Goal: Information Seeking & Learning: Learn about a topic

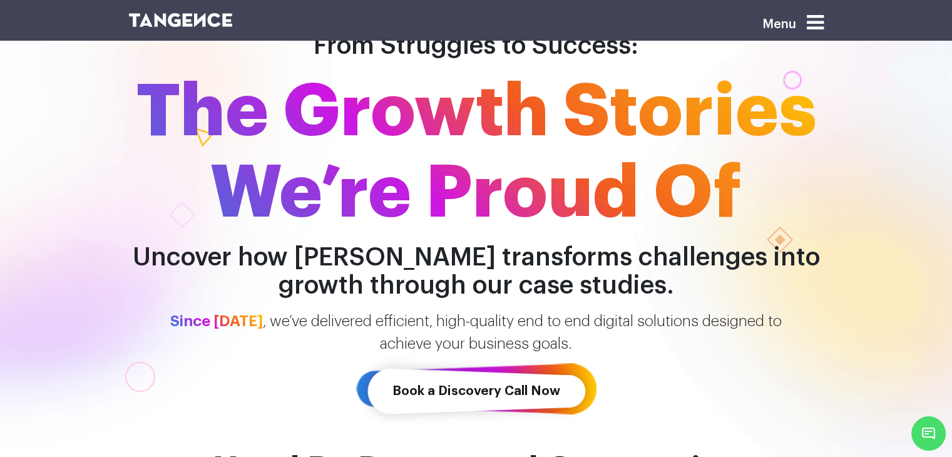
scroll to position [125, 0]
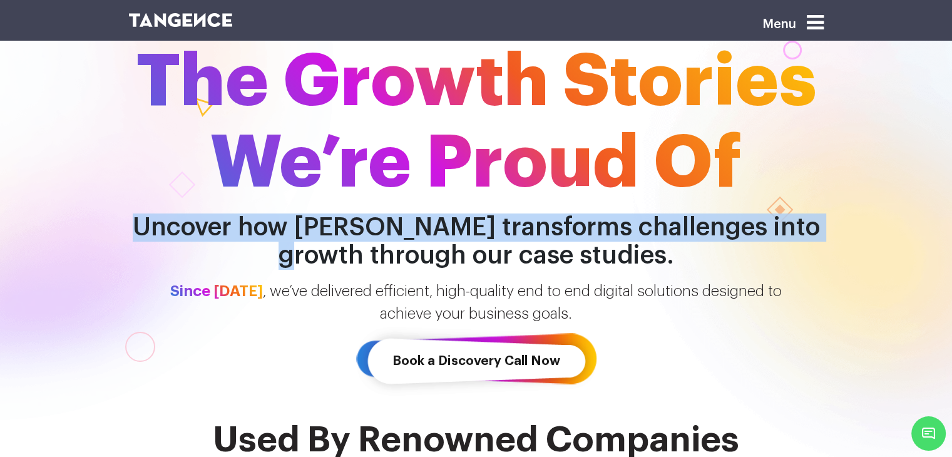
drag, startPoint x: 133, startPoint y: 224, endPoint x: 832, endPoint y: 222, distance: 698.8
click at [832, 222] on h2 "Uncover how [PERSON_NAME] transforms challenges into growth through our case st…" at bounding box center [477, 242] width 714 height 56
copy h2 "Uncover how Tangence transforms challenges into growth"
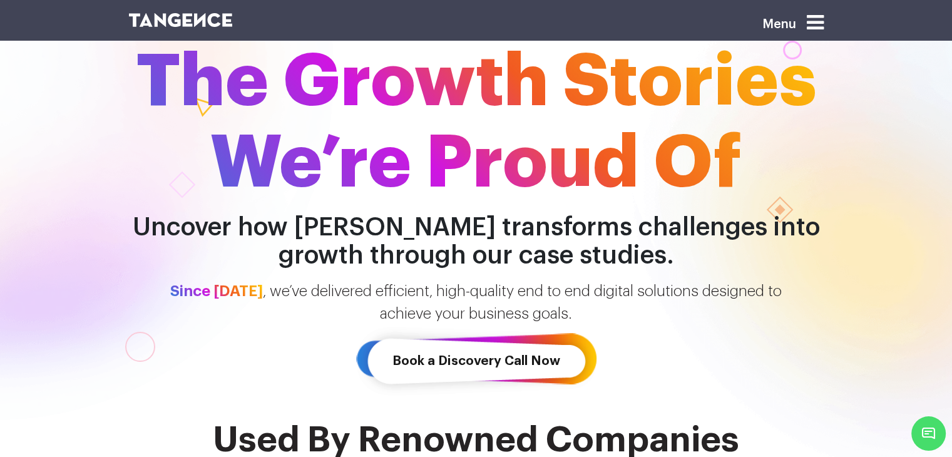
click at [332, 183] on span "The Growth Stories We’re Proud Of" at bounding box center [477, 122] width 714 height 163
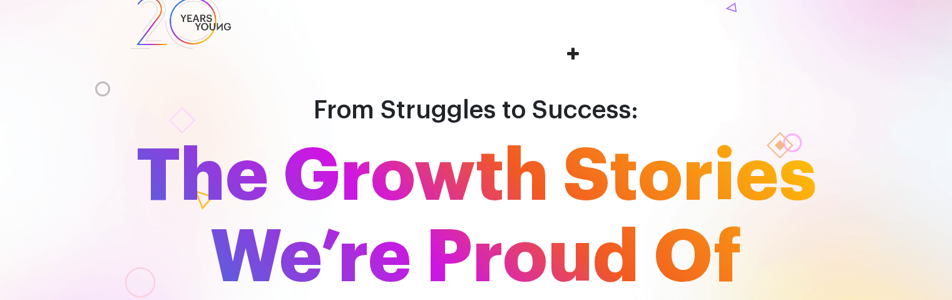
scroll to position [63, 0]
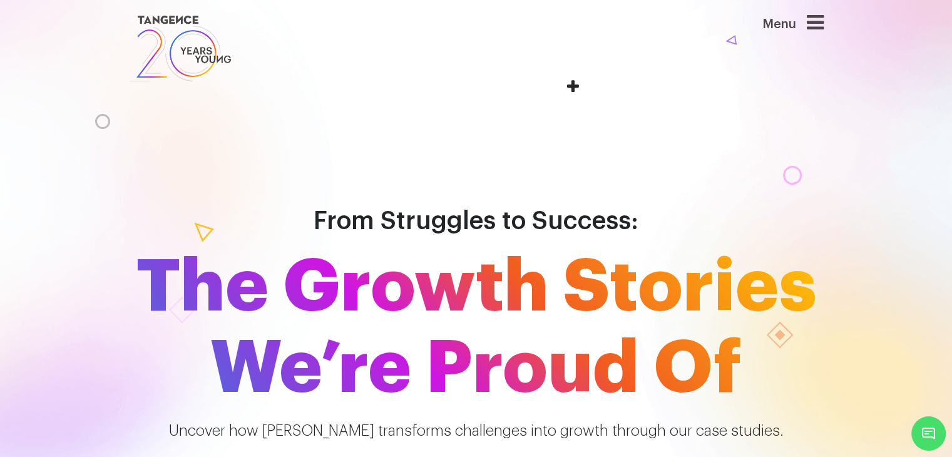
click at [367, 247] on span "The Growth Stories We’re Proud Of" at bounding box center [477, 328] width 714 height 163
click at [311, 247] on span "The Growth Stories We’re Proud Of" at bounding box center [477, 328] width 714 height 163
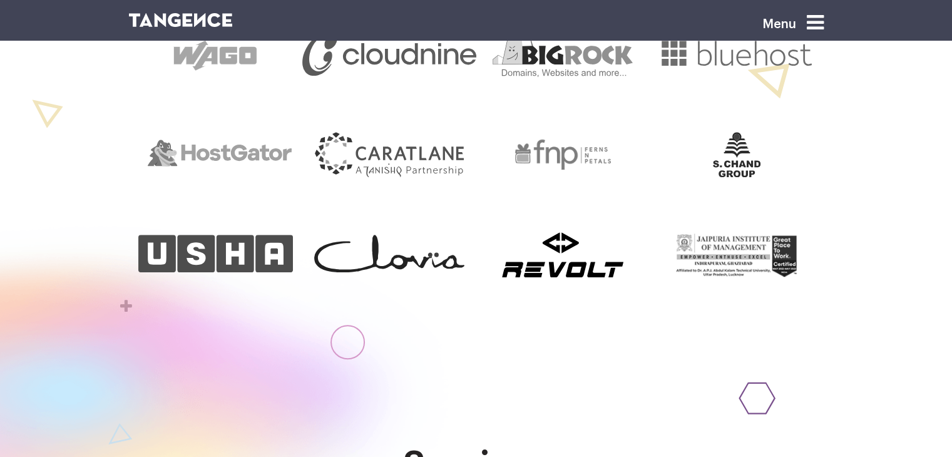
scroll to position [939, 0]
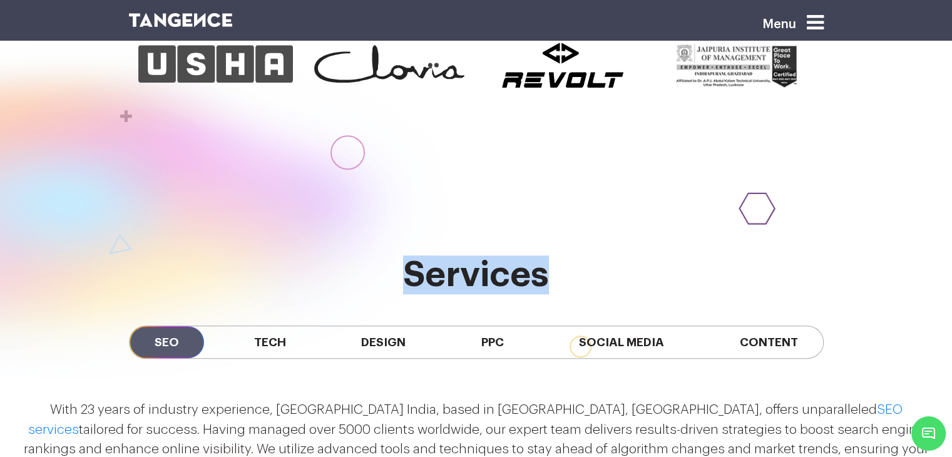
drag, startPoint x: 569, startPoint y: 183, endPoint x: 358, endPoint y: 183, distance: 210.4
click at [358, 255] on h2 "services" at bounding box center [476, 274] width 695 height 39
copy h2 "services"
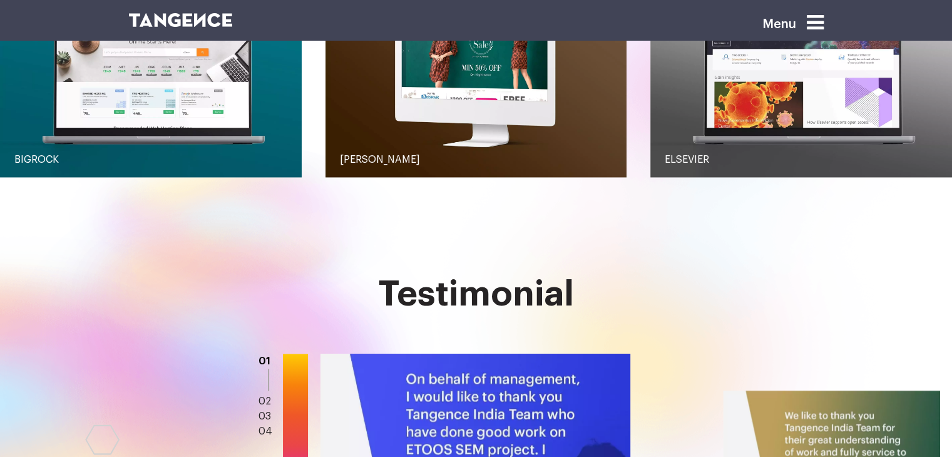
scroll to position [1753, 0]
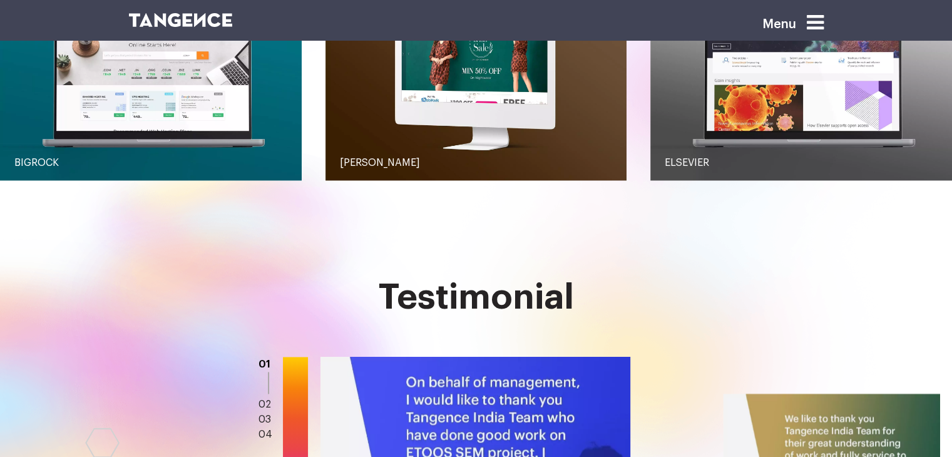
drag, startPoint x: 399, startPoint y: 314, endPoint x: 608, endPoint y: 326, distance: 208.9
copy div "Let’s Create Your Success Story –"
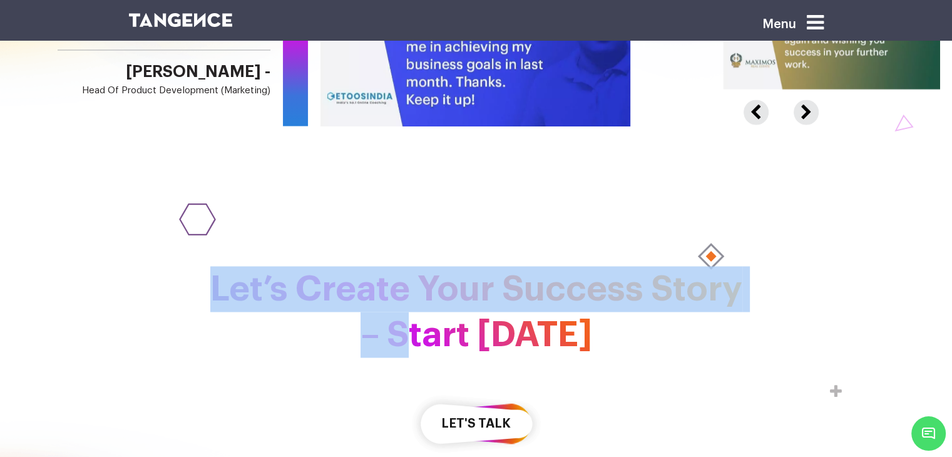
scroll to position [2316, 0]
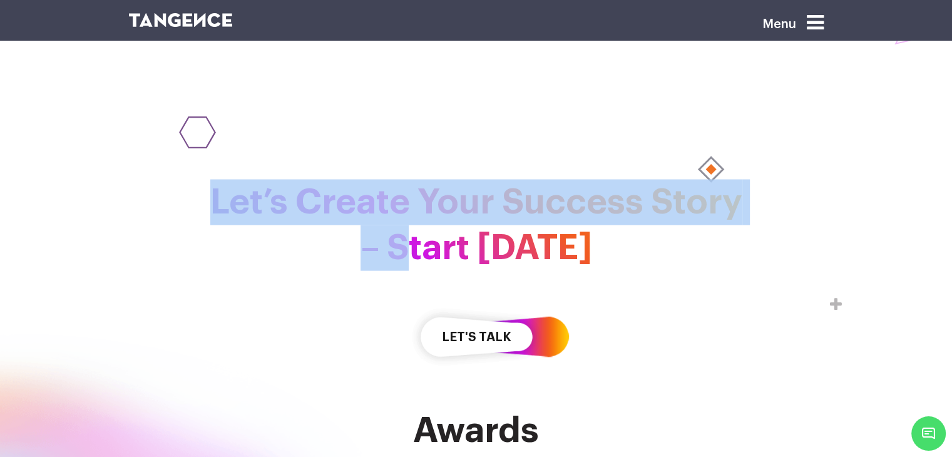
drag, startPoint x: 503, startPoint y: 244, endPoint x: 433, endPoint y: 178, distance: 96.6
click at [503, 301] on button "let's talk" at bounding box center [476, 337] width 131 height 72
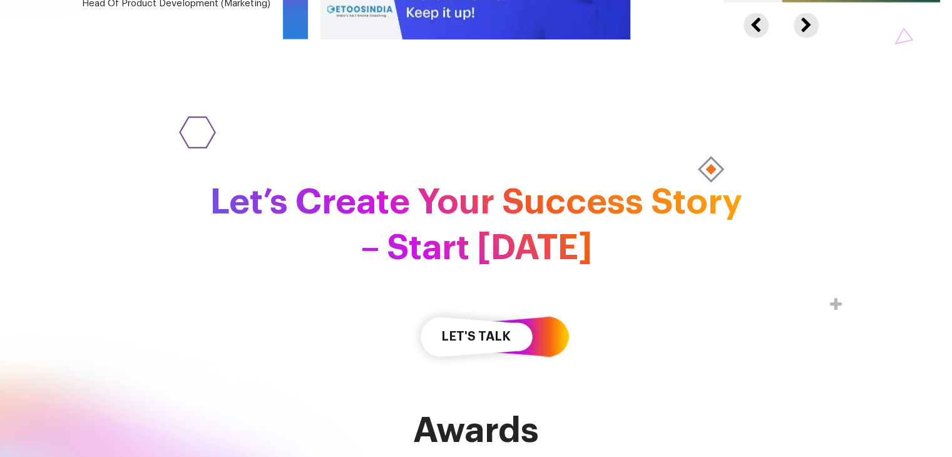
scroll to position [2316, 0]
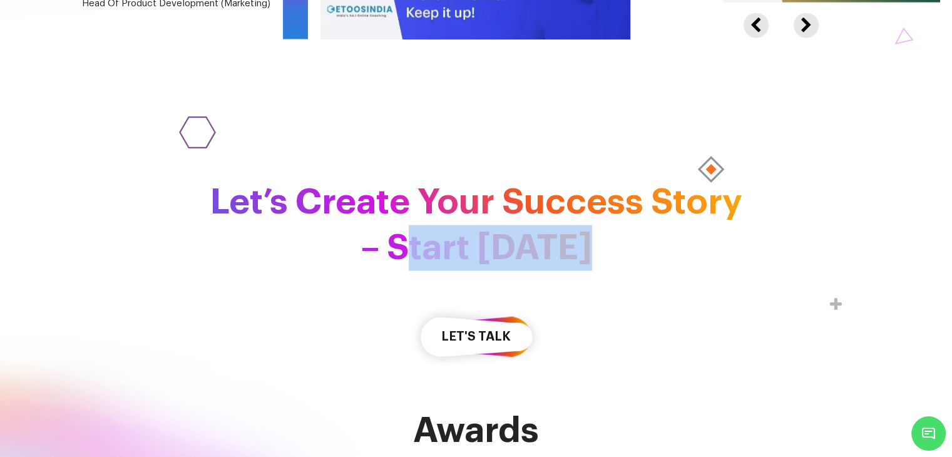
drag, startPoint x: 396, startPoint y: 145, endPoint x: 579, endPoint y: 153, distance: 183.0
click at [579, 179] on h2 "Let’s Create Your Success Story – Start Today" at bounding box center [476, 224] width 695 height 91
copy h2 "Start Today"
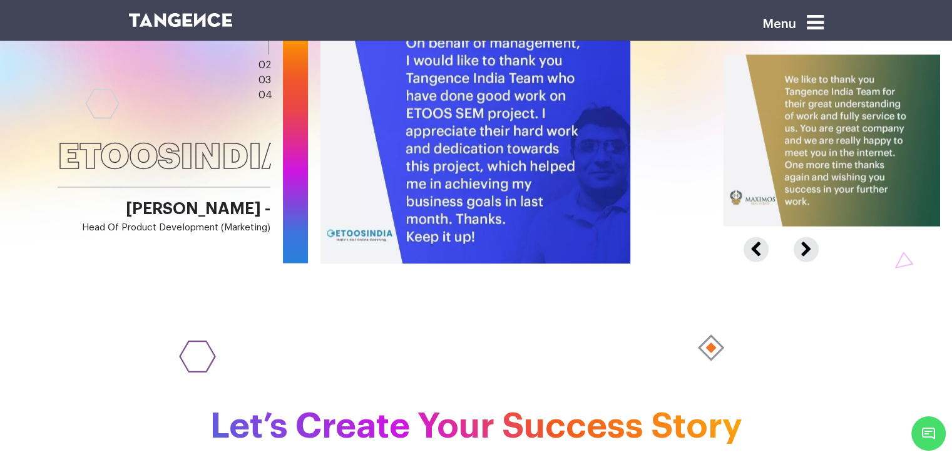
scroll to position [2191, 0]
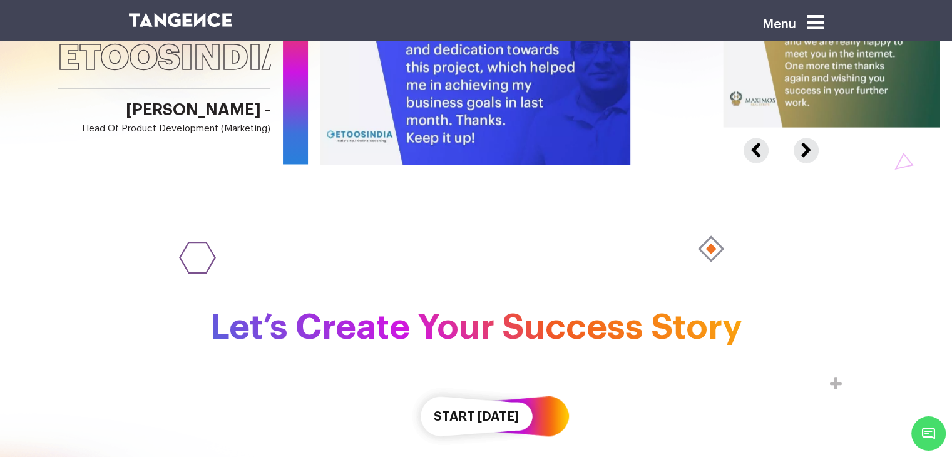
click at [480, 380] on button "Start Today" at bounding box center [476, 416] width 131 height 72
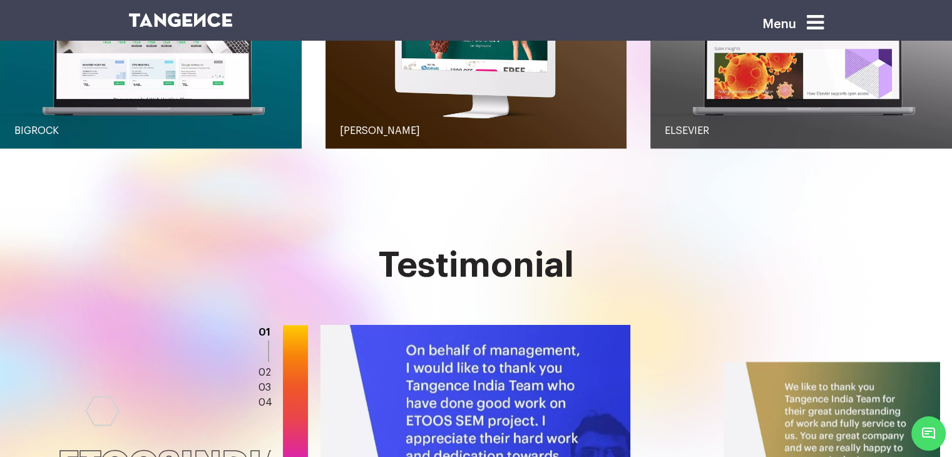
scroll to position [1753, 0]
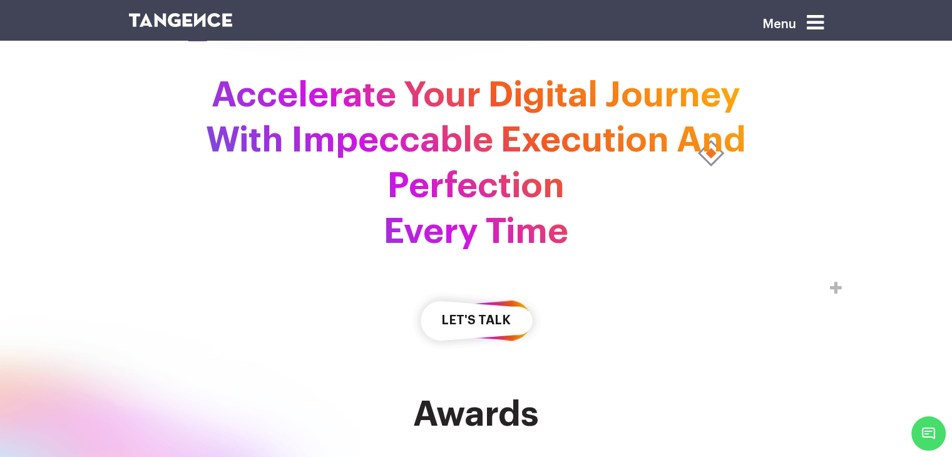
scroll to position [3544, 0]
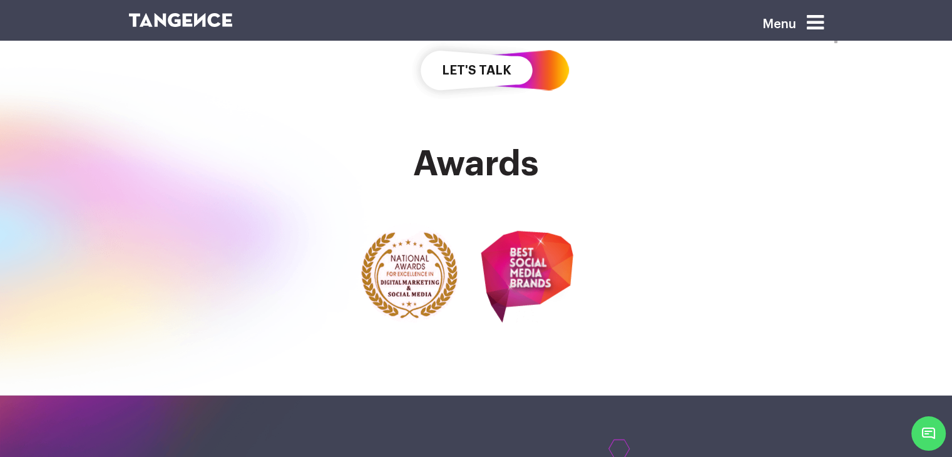
click at [451, 106] on button "let's talk" at bounding box center [476, 70] width 131 height 72
click at [501, 106] on button "let's talk" at bounding box center [476, 70] width 131 height 72
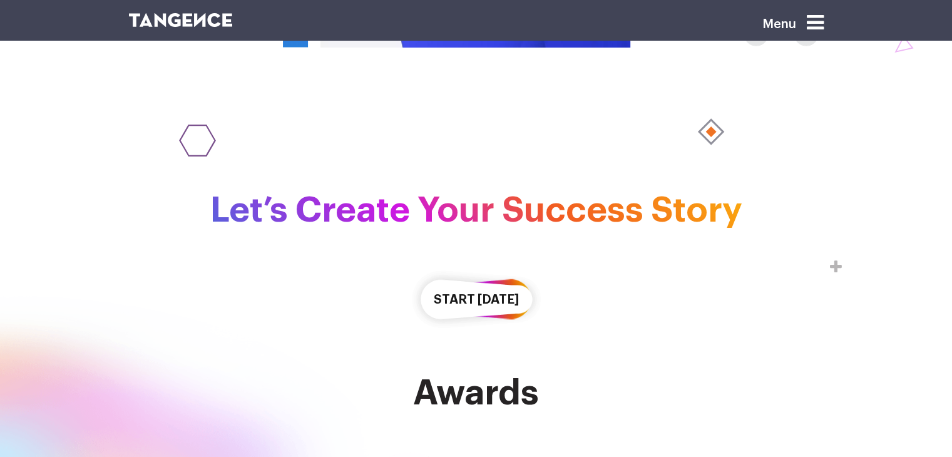
scroll to position [2316, 0]
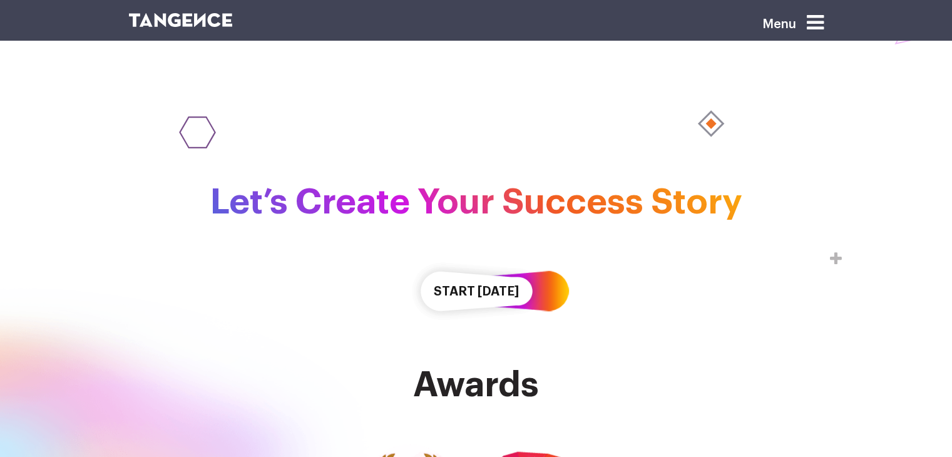
click at [466, 255] on button "Start [DATE]" at bounding box center [476, 291] width 131 height 72
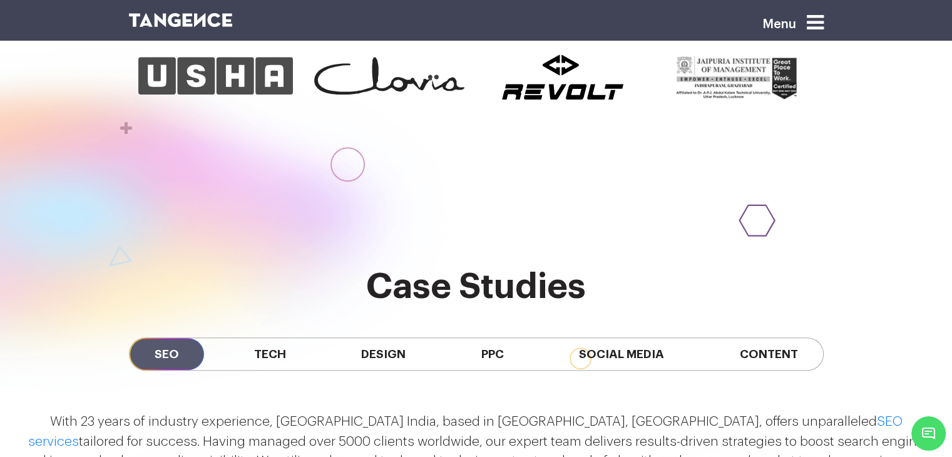
scroll to position [939, 0]
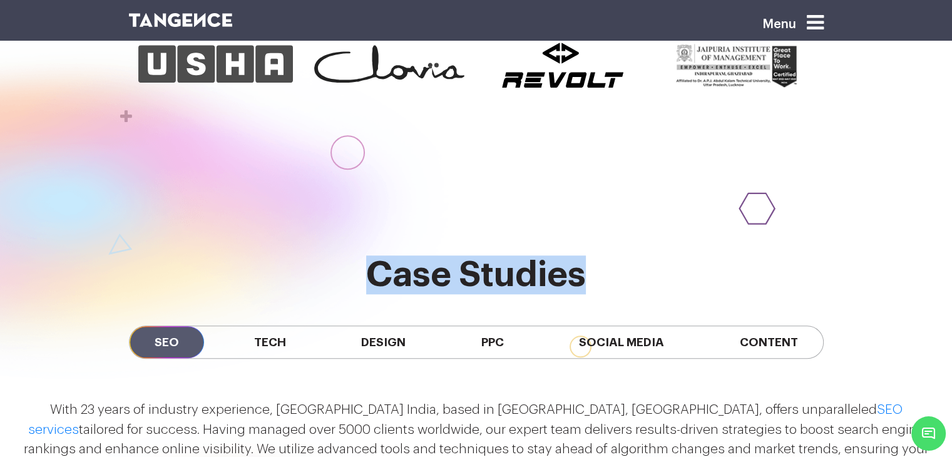
drag, startPoint x: 361, startPoint y: 178, endPoint x: 624, endPoint y: 188, distance: 263.2
click at [624, 255] on h2 "Case Studies" at bounding box center [476, 274] width 695 height 39
copy h2 "Case Studies"
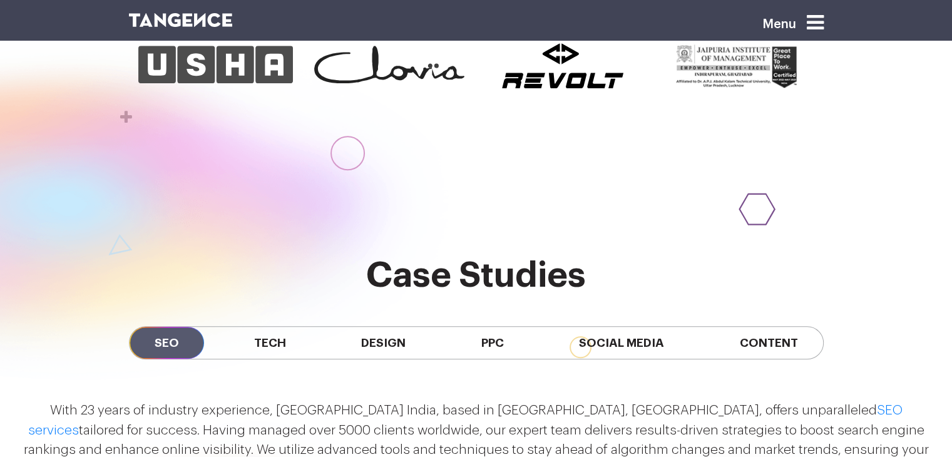
scroll to position [939, 0]
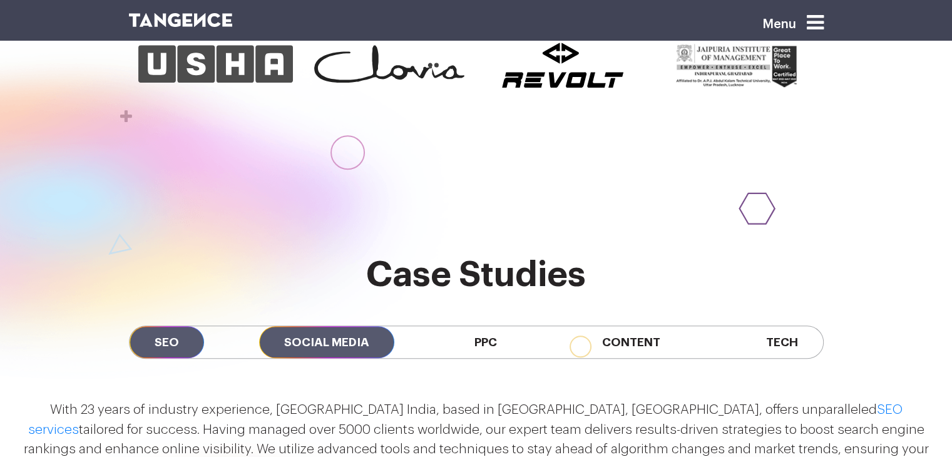
click at [309, 326] on span "Social Media" at bounding box center [326, 342] width 135 height 32
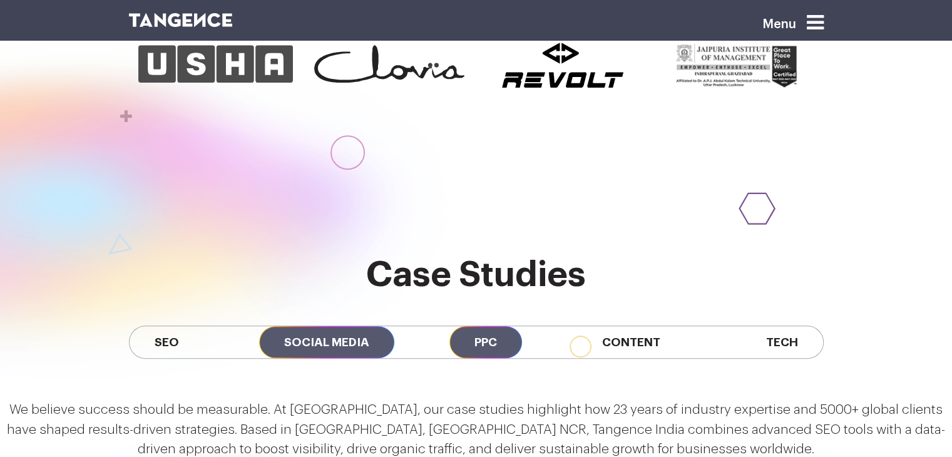
click at [505, 326] on span "PPC" at bounding box center [486, 342] width 73 height 32
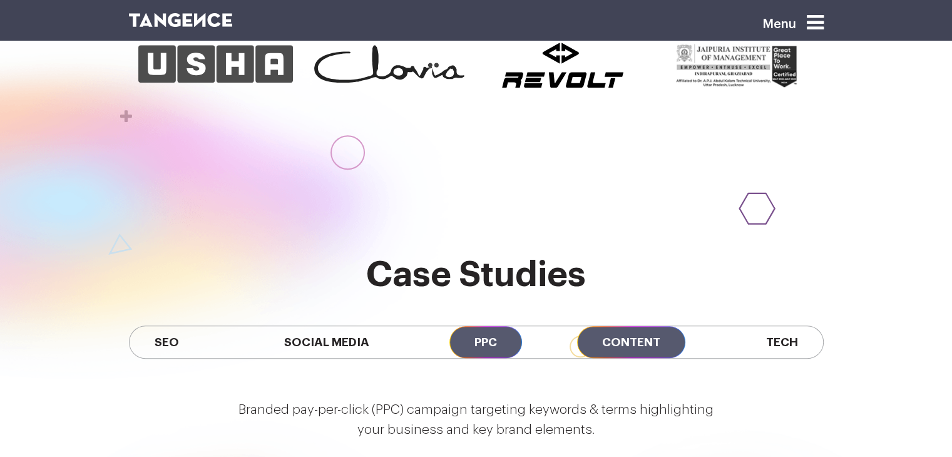
drag, startPoint x: 624, startPoint y: 251, endPoint x: 632, endPoint y: 251, distance: 7.5
click at [626, 326] on span "Content" at bounding box center [631, 342] width 108 height 32
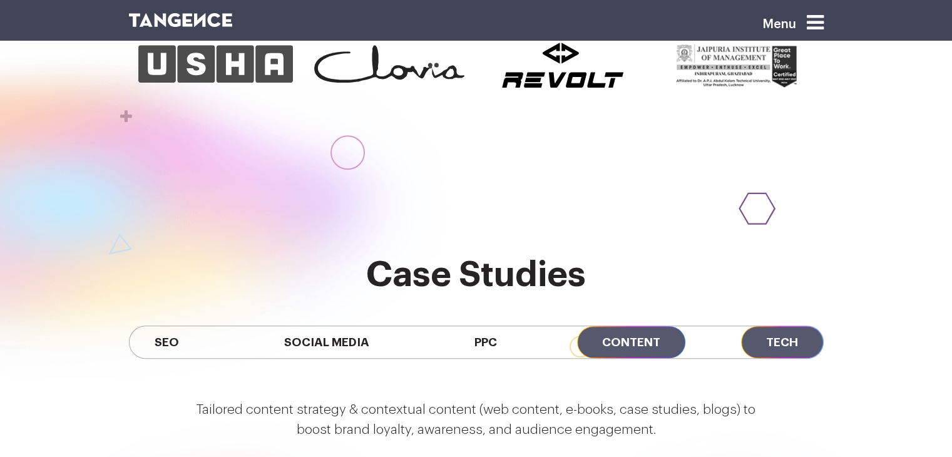
click at [795, 326] on span "Tech" at bounding box center [782, 342] width 82 height 32
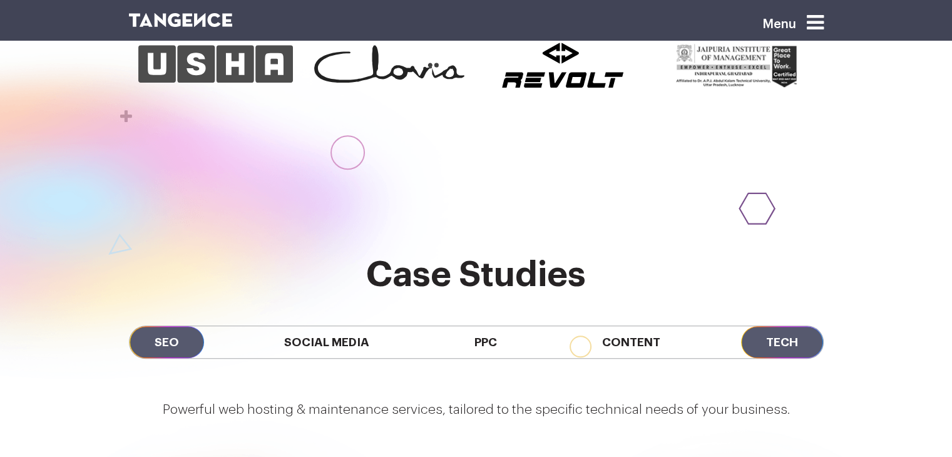
click at [181, 326] on span "SEO" at bounding box center [167, 342] width 75 height 32
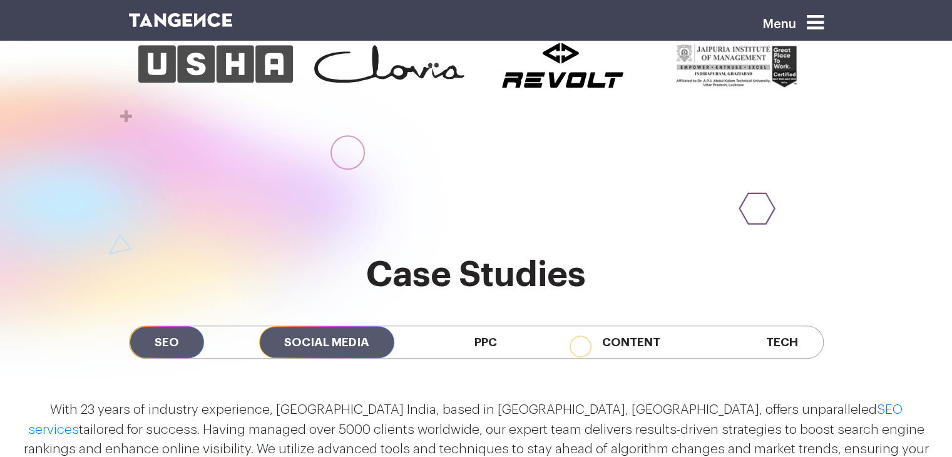
click at [376, 326] on span "Social Media" at bounding box center [326, 342] width 135 height 32
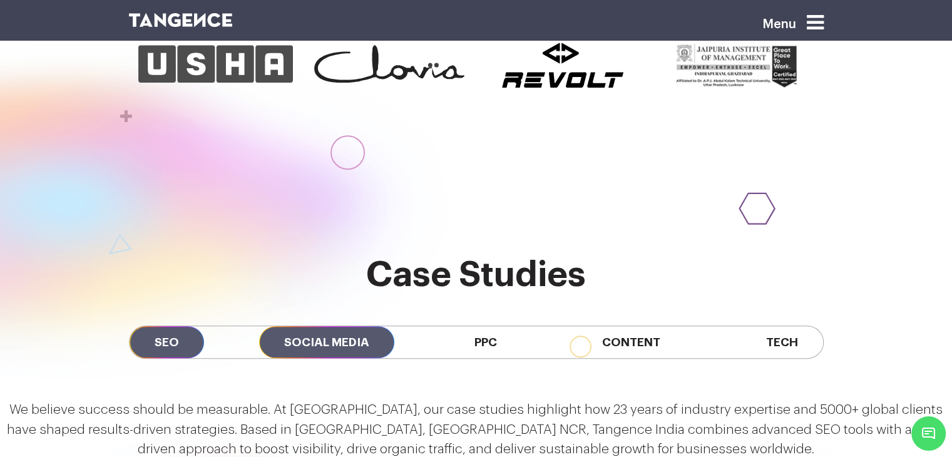
click at [167, 326] on span "SEO" at bounding box center [167, 342] width 75 height 32
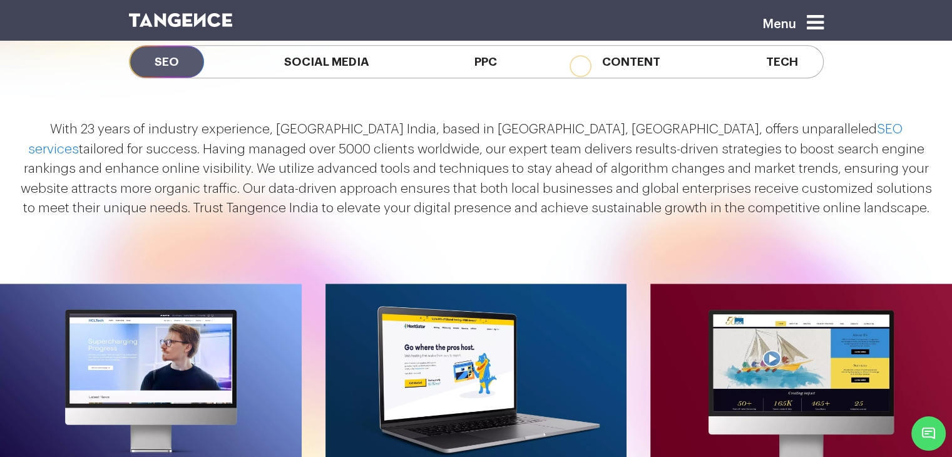
scroll to position [1190, 0]
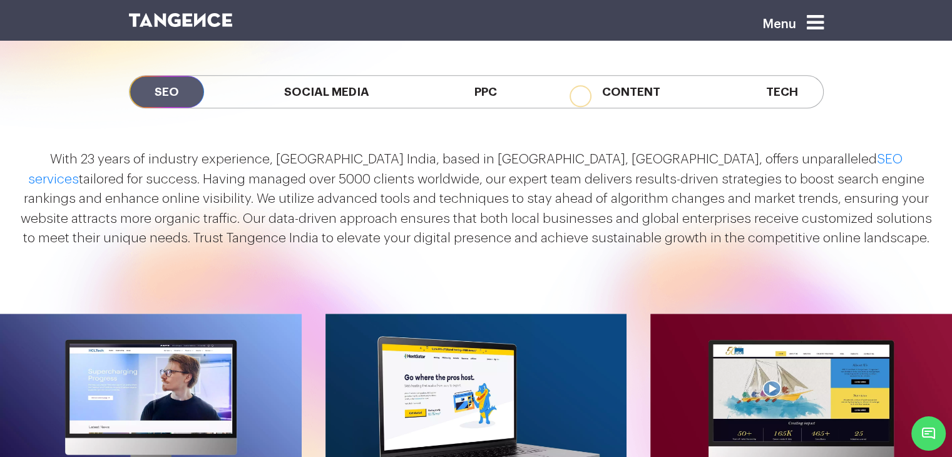
click at [733, 151] on p "With 23 years of industry experience, [GEOGRAPHIC_DATA] India, based in [GEOGRA…" at bounding box center [476, 199] width 921 height 99
click at [654, 150] on p "With 23 years of industry experience, [GEOGRAPHIC_DATA] India, based in [GEOGRA…" at bounding box center [476, 199] width 921 height 99
click at [559, 150] on p "With 23 years of industry experience, [GEOGRAPHIC_DATA] India, based in [GEOGRA…" at bounding box center [476, 199] width 921 height 99
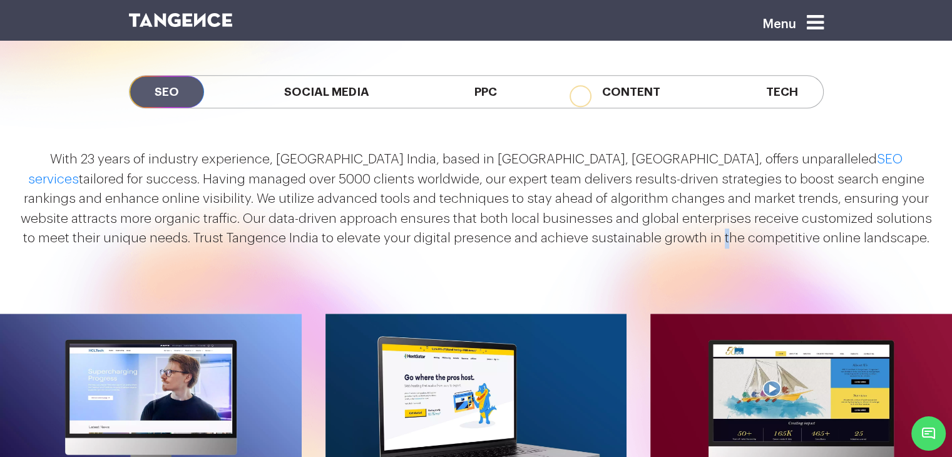
click at [559, 150] on p "With 23 years of industry experience, [GEOGRAPHIC_DATA] India, based in [GEOGRA…" at bounding box center [476, 199] width 921 height 99
click at [523, 150] on p "With 23 years of industry experience, [GEOGRAPHIC_DATA] India, based in [GEOGRA…" at bounding box center [476, 199] width 921 height 99
drag, startPoint x: 785, startPoint y: 147, endPoint x: 31, endPoint y: 68, distance: 758.0
click at [31, 150] on p "With 23 years of industry experience, [GEOGRAPHIC_DATA] India, based in [GEOGRA…" at bounding box center [476, 199] width 921 height 99
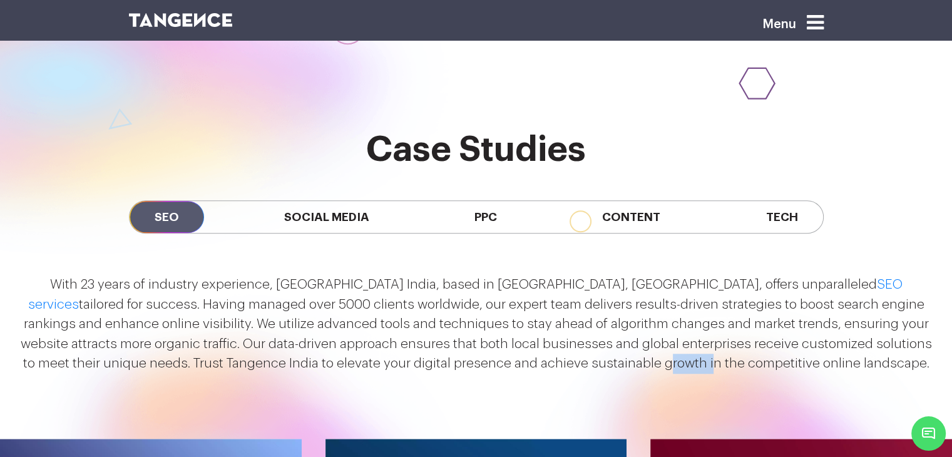
scroll to position [1064, 0]
click at [763, 278] on p "With 23 years of industry experience, [GEOGRAPHIC_DATA] India, based in [GEOGRA…" at bounding box center [476, 324] width 921 height 99
drag, startPoint x: 773, startPoint y: 270, endPoint x: 30, endPoint y: 188, distance: 747.7
click at [30, 275] on p "With 23 years of industry experience, [GEOGRAPHIC_DATA] India, based in [GEOGRA…" at bounding box center [476, 324] width 921 height 99
click at [200, 275] on p "With 23 years of industry experience, [GEOGRAPHIC_DATA] India, based in [GEOGRA…" at bounding box center [476, 324] width 921 height 99
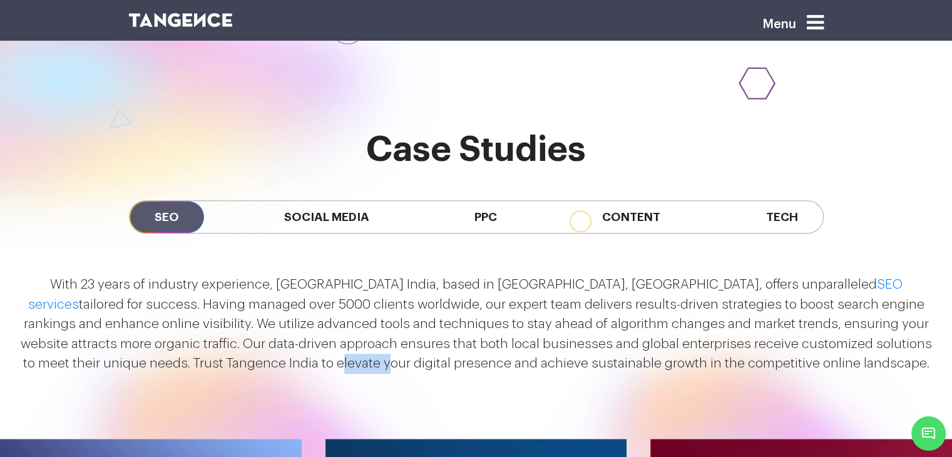
click at [200, 275] on p "With 23 years of industry experience, [GEOGRAPHIC_DATA] India, based in [GEOGRA…" at bounding box center [476, 324] width 921 height 99
click at [286, 275] on p "With 23 years of industry experience, [GEOGRAPHIC_DATA] India, based in [GEOGRA…" at bounding box center [476, 324] width 921 height 99
click at [332, 275] on p "With 23 years of industry experience, [GEOGRAPHIC_DATA] India, based in [GEOGRA…" at bounding box center [476, 324] width 921 height 99
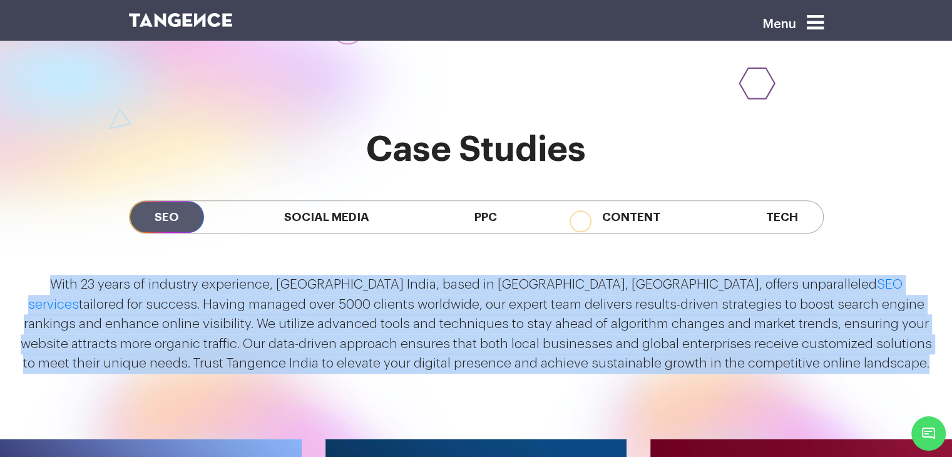
click at [332, 275] on p "With 23 years of industry experience, [GEOGRAPHIC_DATA] India, based in [GEOGRA…" at bounding box center [476, 324] width 921 height 99
click at [376, 275] on p "With 23 years of industry experience, [GEOGRAPHIC_DATA] India, based in [GEOGRA…" at bounding box center [476, 324] width 921 height 99
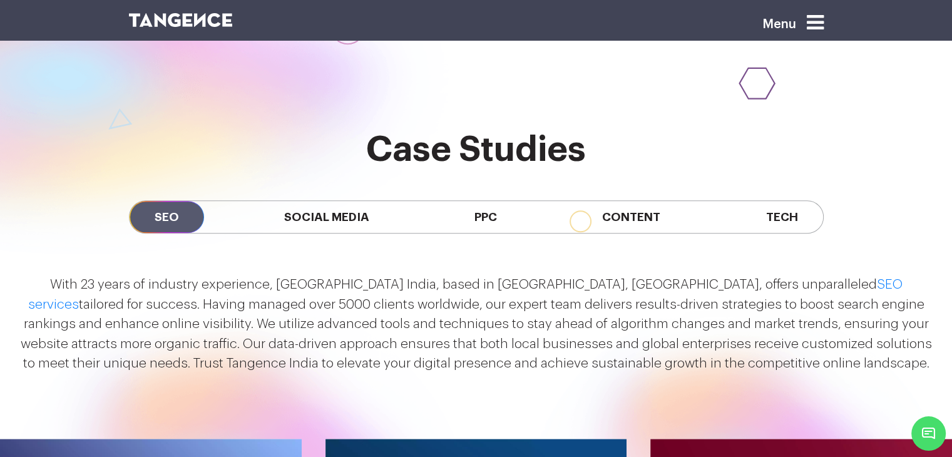
click at [409, 275] on p "With 23 years of industry experience, [GEOGRAPHIC_DATA] India, based in [GEOGRA…" at bounding box center [476, 324] width 921 height 99
click at [381, 275] on p "With 23 years of industry experience, [GEOGRAPHIC_DATA] India, based in [GEOGRA…" at bounding box center [476, 324] width 921 height 99
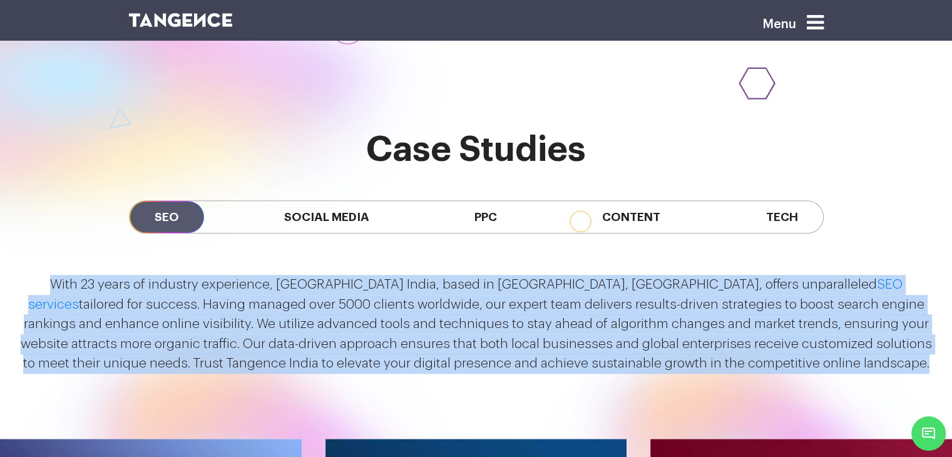
click at [381, 275] on p "With 23 years of industry experience, [GEOGRAPHIC_DATA] India, based in [GEOGRA…" at bounding box center [476, 324] width 921 height 99
click at [336, 275] on p "With 23 years of industry experience, [GEOGRAPHIC_DATA] India, based in [GEOGRA…" at bounding box center [476, 324] width 921 height 99
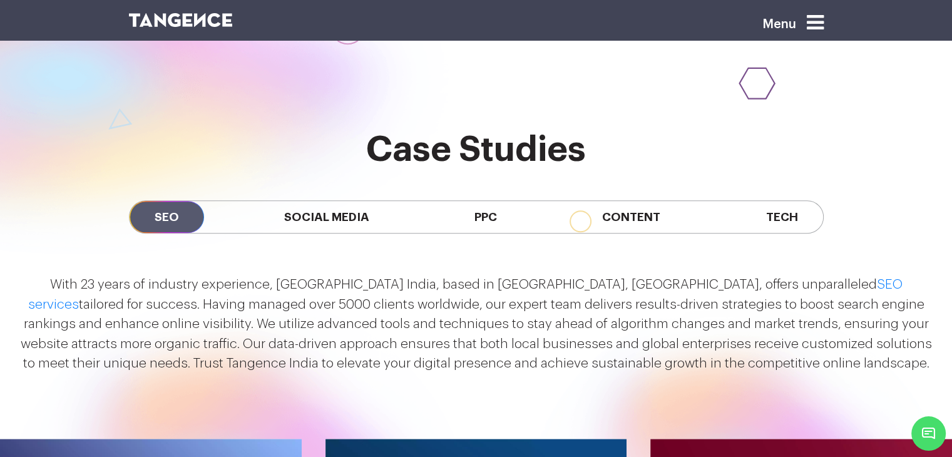
click at [328, 275] on p "With 23 years of industry experience, [GEOGRAPHIC_DATA] India, based in [GEOGRA…" at bounding box center [476, 324] width 921 height 99
click at [363, 287] on div "With 23 years of industry experience, [GEOGRAPHIC_DATA] India, based in [GEOGRA…" at bounding box center [476, 329] width 952 height 129
click at [381, 275] on p "With 23 years of industry experience, [GEOGRAPHIC_DATA] India, based in [GEOGRA…" at bounding box center [476, 324] width 921 height 99
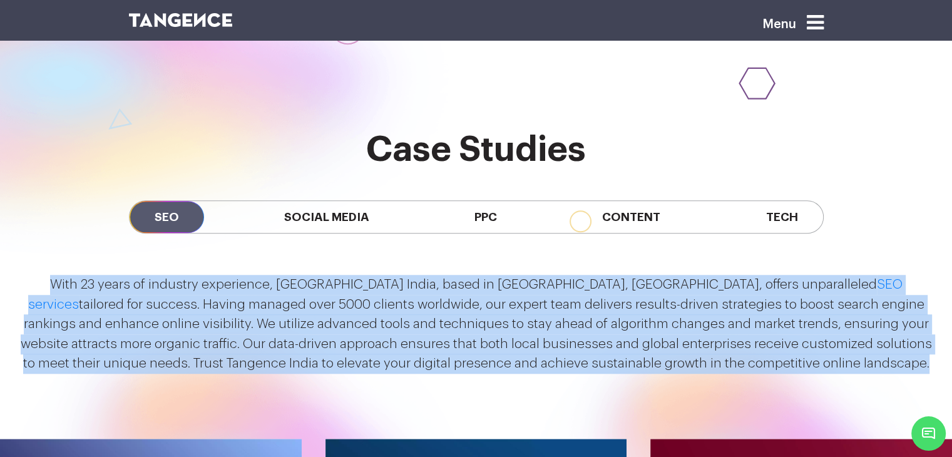
click at [381, 275] on p "With 23 years of industry experience, [GEOGRAPHIC_DATA] India, based in [GEOGRA…" at bounding box center [476, 324] width 921 height 99
click at [48, 275] on p "With 23 years of industry experience, [GEOGRAPHIC_DATA] India, based in [GEOGRA…" at bounding box center [476, 324] width 921 height 99
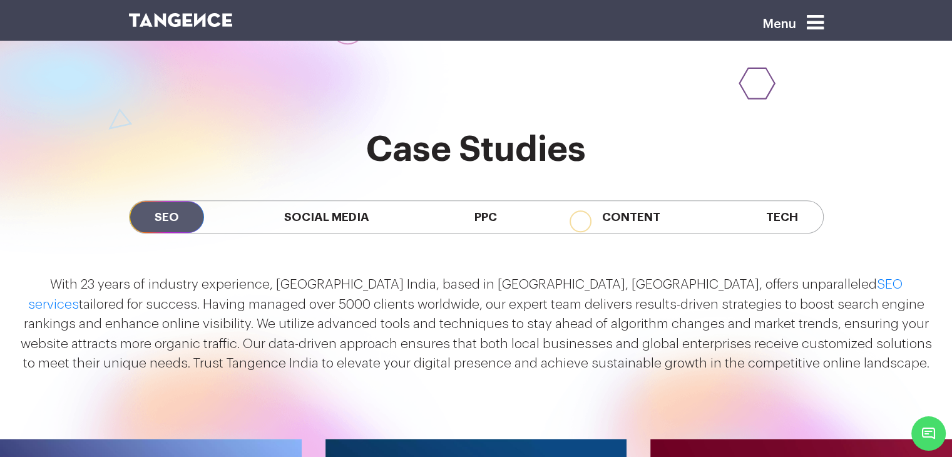
click at [719, 275] on p "With 23 years of industry experience, [GEOGRAPHIC_DATA] India, based in [GEOGRA…" at bounding box center [476, 324] width 921 height 99
click at [679, 275] on p "With 23 years of industry experience, [GEOGRAPHIC_DATA] India, based in [GEOGRA…" at bounding box center [476, 324] width 921 height 99
click at [623, 275] on p "With 23 years of industry experience, [GEOGRAPHIC_DATA] India, based in [GEOGRA…" at bounding box center [476, 324] width 921 height 99
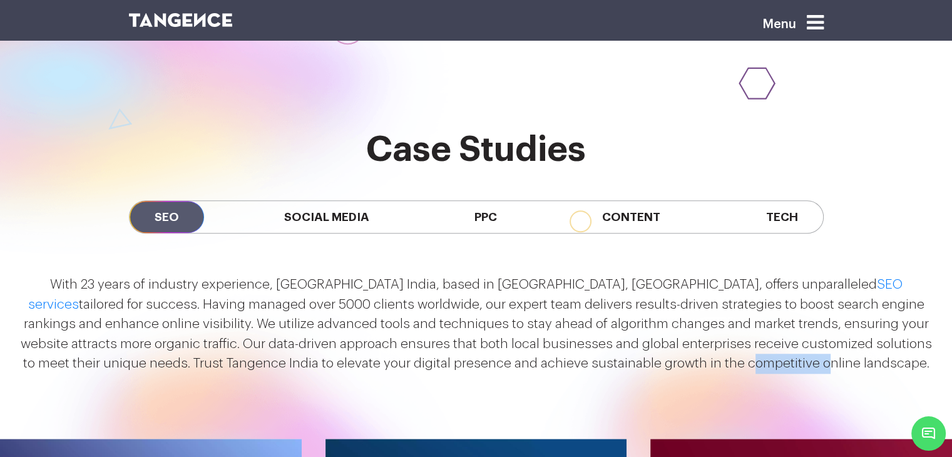
click at [623, 275] on p "With 23 years of industry experience, [GEOGRAPHIC_DATA] India, based in [GEOGRA…" at bounding box center [476, 324] width 921 height 99
click at [575, 275] on p "With 23 years of industry experience, [GEOGRAPHIC_DATA] India, based in [GEOGRA…" at bounding box center [476, 324] width 921 height 99
click at [545, 275] on p "With 23 years of industry experience, [GEOGRAPHIC_DATA] India, based in [GEOGRA…" at bounding box center [476, 324] width 921 height 99
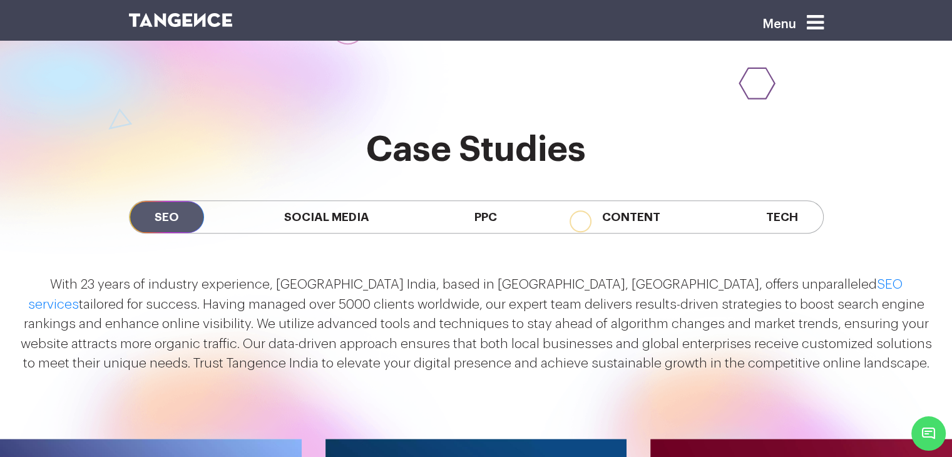
click at [498, 275] on p "With 23 years of industry experience, [GEOGRAPHIC_DATA] India, based in [GEOGRA…" at bounding box center [476, 324] width 921 height 99
click at [518, 275] on p "With 23 years of industry experience, [GEOGRAPHIC_DATA] India, based in [GEOGRA…" at bounding box center [476, 324] width 921 height 99
drag, startPoint x: 774, startPoint y: 269, endPoint x: 29, endPoint y: 186, distance: 749.1
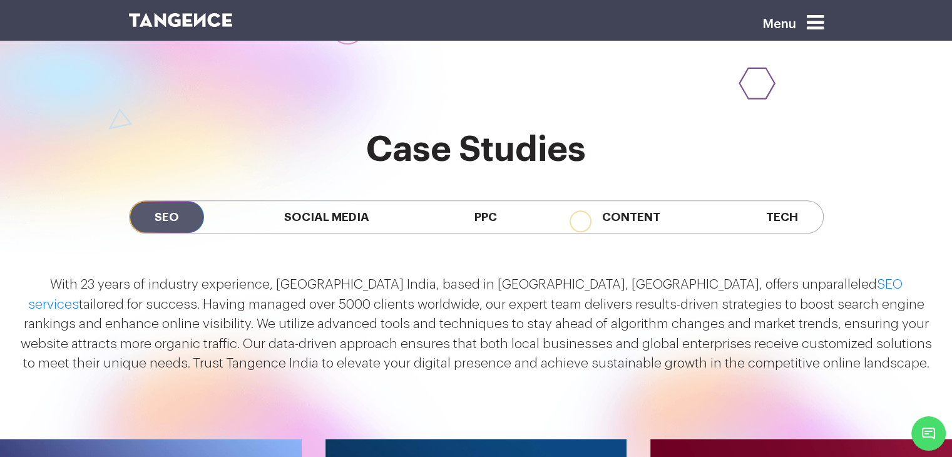
click at [29, 275] on p "With 23 years of industry experience, [GEOGRAPHIC_DATA] India, based in [GEOGRA…" at bounding box center [476, 324] width 921 height 99
click at [281, 201] on span "Social Media" at bounding box center [326, 217] width 135 height 32
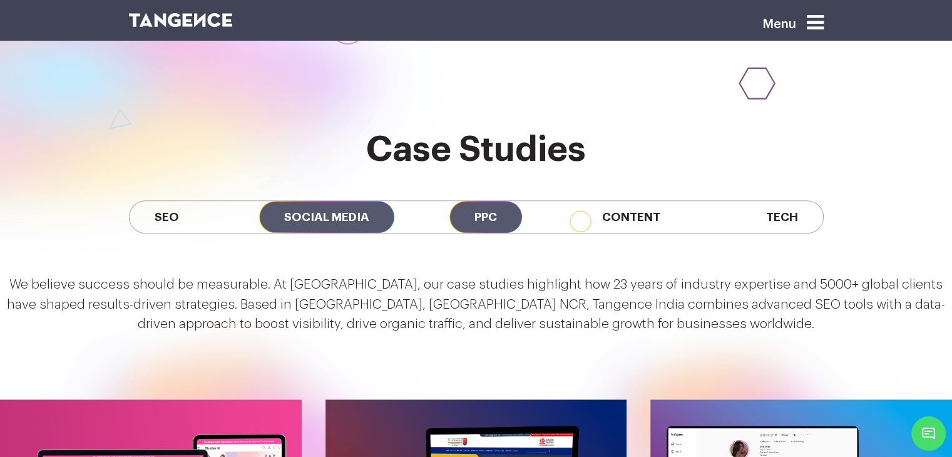
click at [486, 201] on span "PPC" at bounding box center [486, 217] width 73 height 32
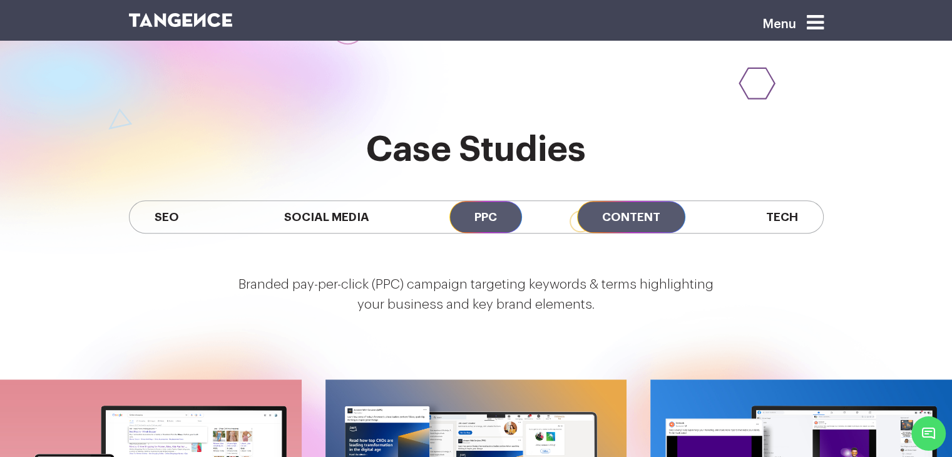
click at [609, 201] on span "Content" at bounding box center [631, 217] width 108 height 32
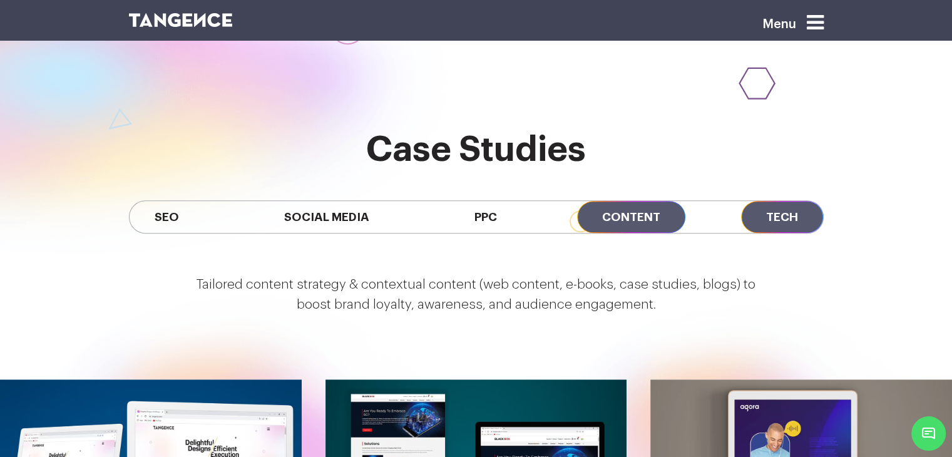
click at [773, 201] on span "Tech" at bounding box center [782, 217] width 82 height 32
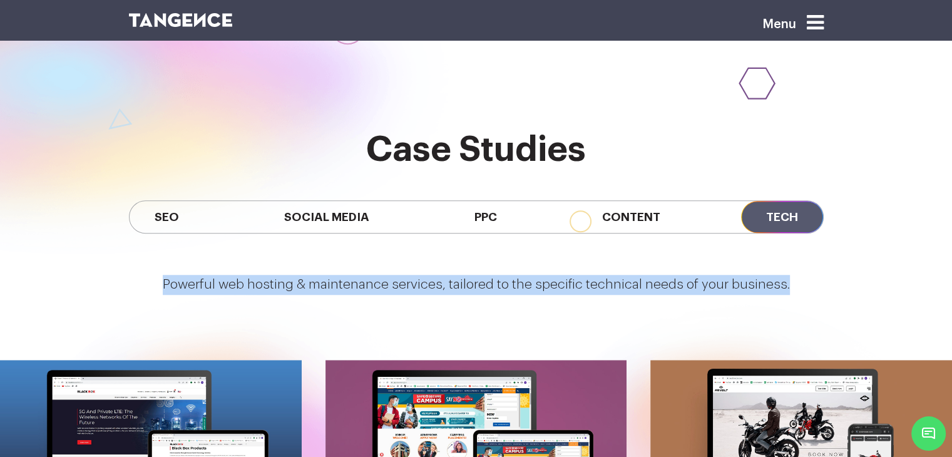
drag, startPoint x: 796, startPoint y: 191, endPoint x: 169, endPoint y: 200, distance: 626.9
click at [169, 275] on p "Powerful web hosting & maintenance services, tailored to the specific technical…" at bounding box center [476, 285] width 952 height 20
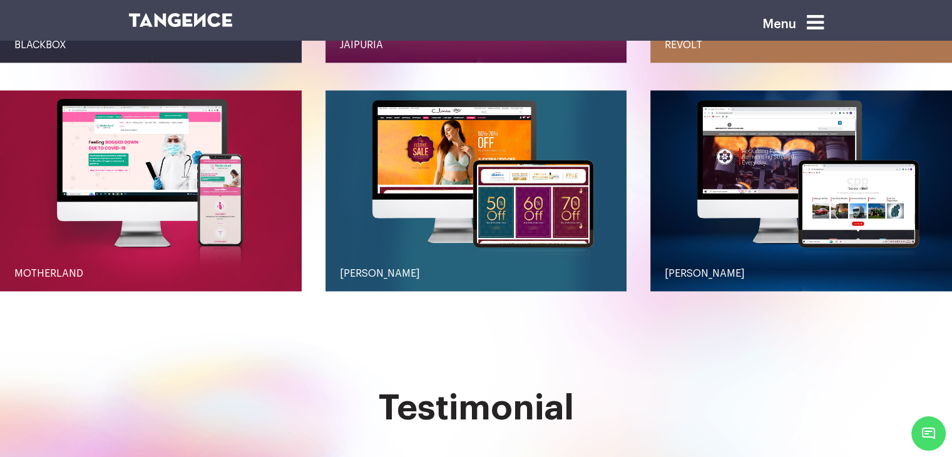
scroll to position [1565, 0]
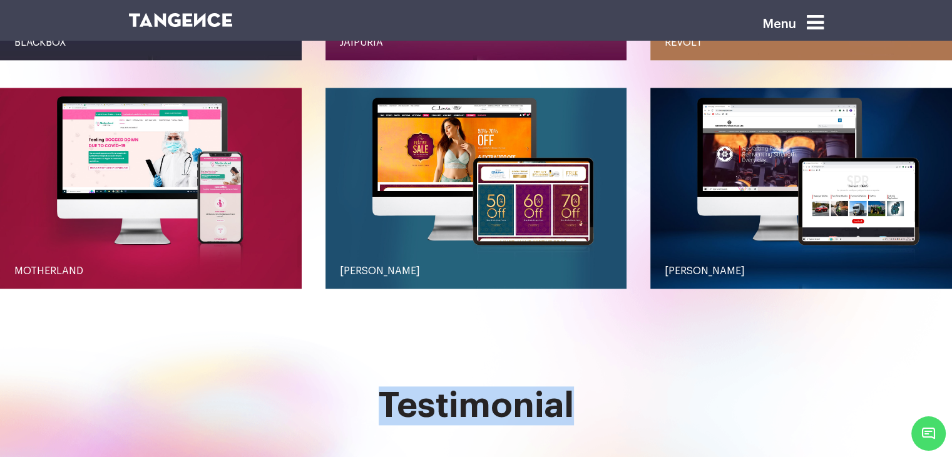
drag, startPoint x: 571, startPoint y: 314, endPoint x: 341, endPoint y: 304, distance: 230.6
click at [341, 386] on h2 "Testimonial" at bounding box center [476, 405] width 695 height 39
click at [731, 386] on h2 "Testimonial" at bounding box center [476, 405] width 695 height 39
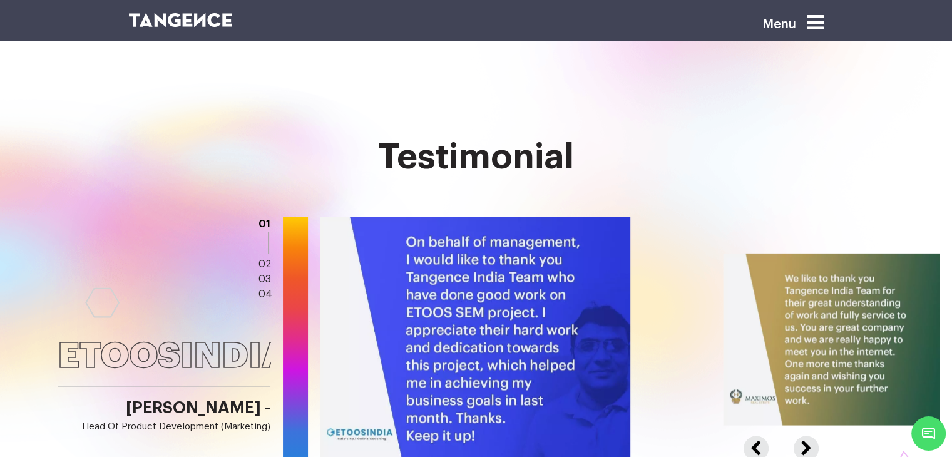
scroll to position [1878, 0]
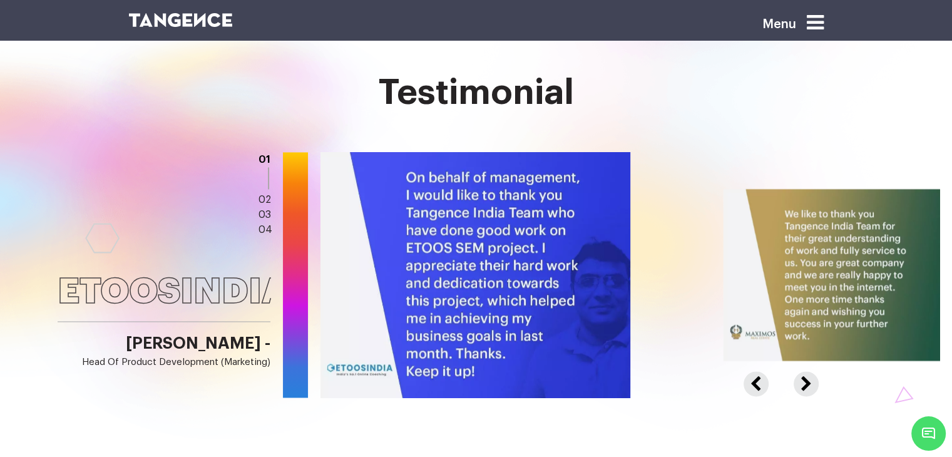
drag, startPoint x: 608, startPoint y: 276, endPoint x: 447, endPoint y: 266, distance: 161.2
click at [481, 271] on img at bounding box center [473, 276] width 313 height 248
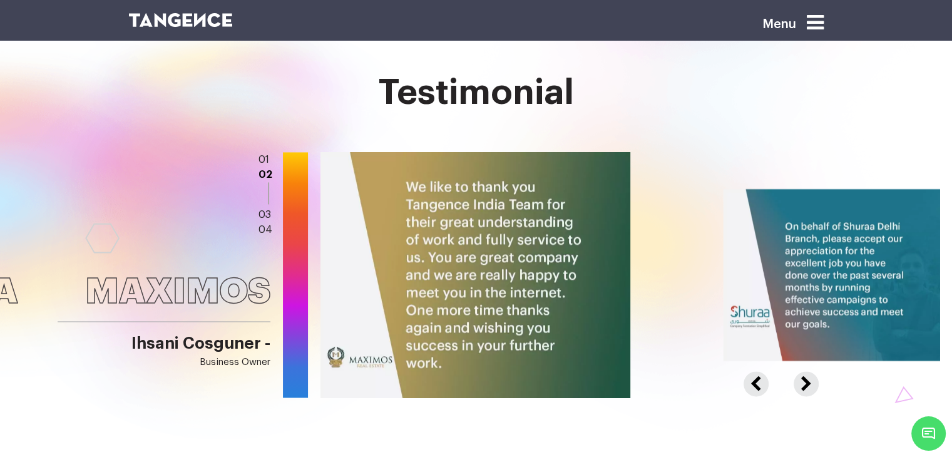
click at [754, 371] on button "Previous" at bounding box center [764, 376] width 41 height 11
click at [811, 371] on button "Next" at bounding box center [805, 376] width 22 height 11
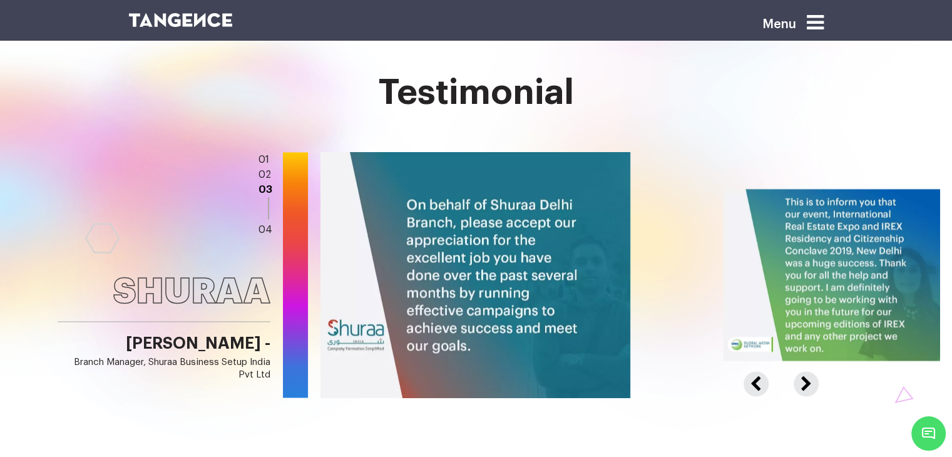
click at [811, 371] on button "Next" at bounding box center [805, 376] width 22 height 11
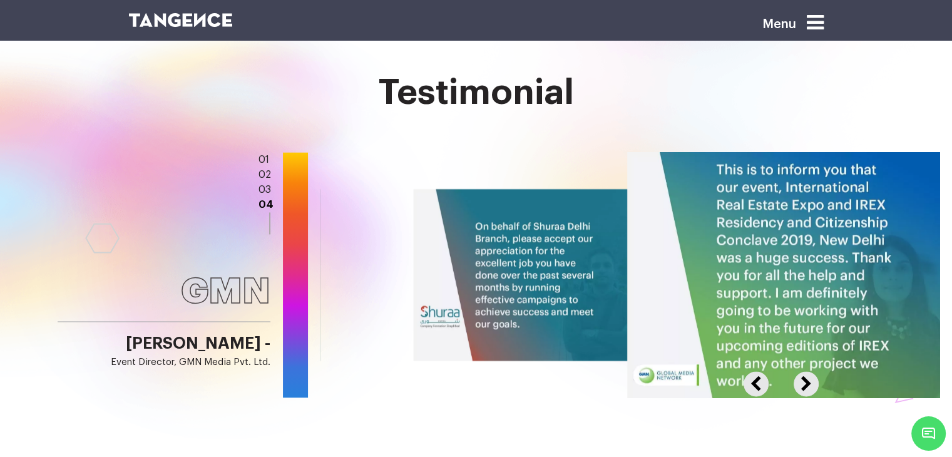
click at [811, 371] on button "Next" at bounding box center [805, 376] width 22 height 11
click at [807, 371] on button "Next" at bounding box center [805, 376] width 22 height 11
click at [751, 371] on button "Previous" at bounding box center [764, 376] width 41 height 11
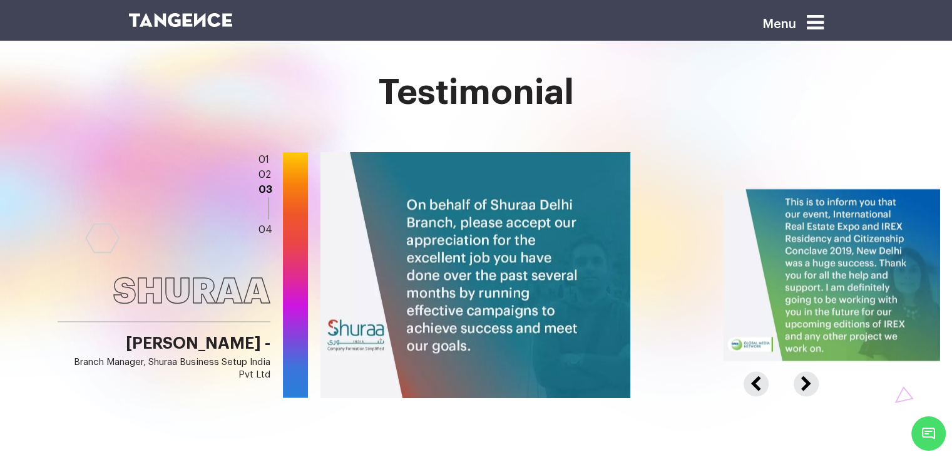
click at [751, 371] on button "Previous" at bounding box center [764, 376] width 41 height 11
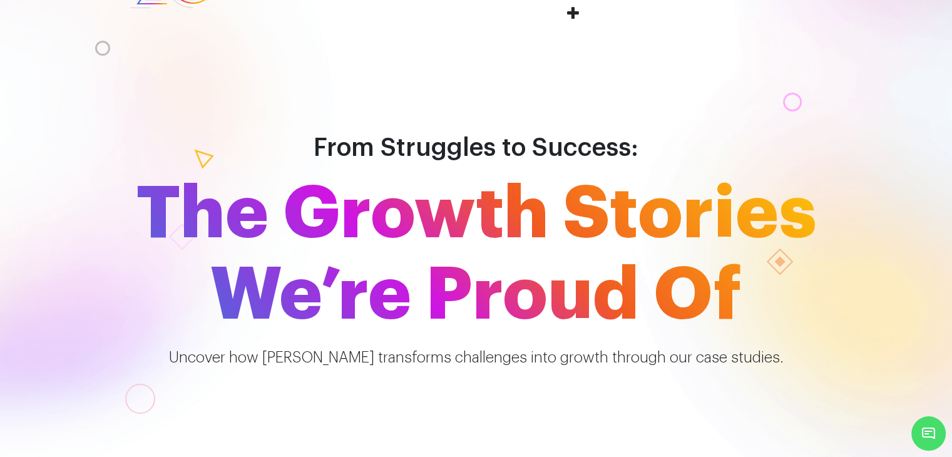
scroll to position [0, 0]
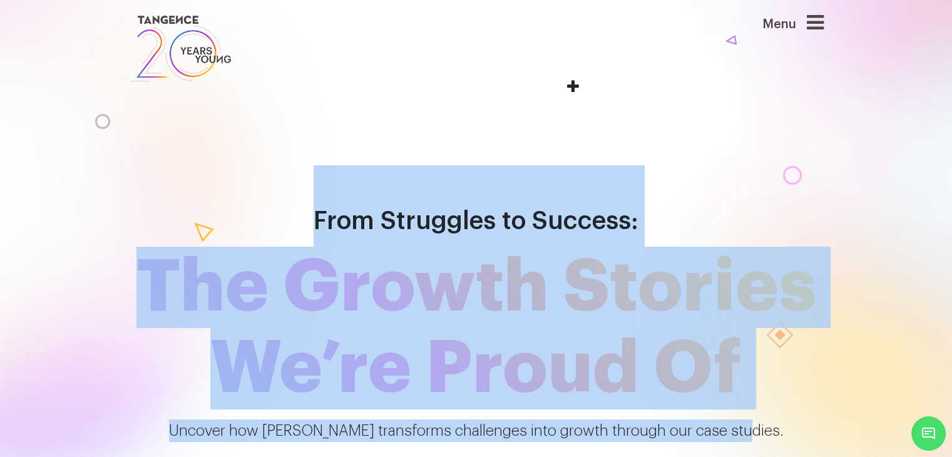
drag, startPoint x: 766, startPoint y: 330, endPoint x: 250, endPoint y: 157, distance: 544.1
click at [250, 157] on div "From Struggles to Success: The Growth Stories We’re Proud Of Uncover how Tangen…" at bounding box center [476, 303] width 952 height 457
click at [812, 18] on icon at bounding box center [815, 23] width 17 height 20
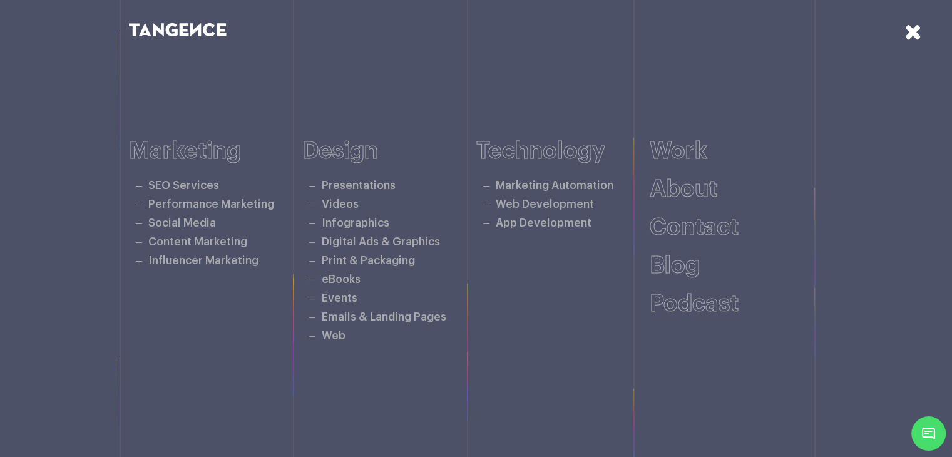
click at [914, 23] on icon at bounding box center [914, 32] width 18 height 22
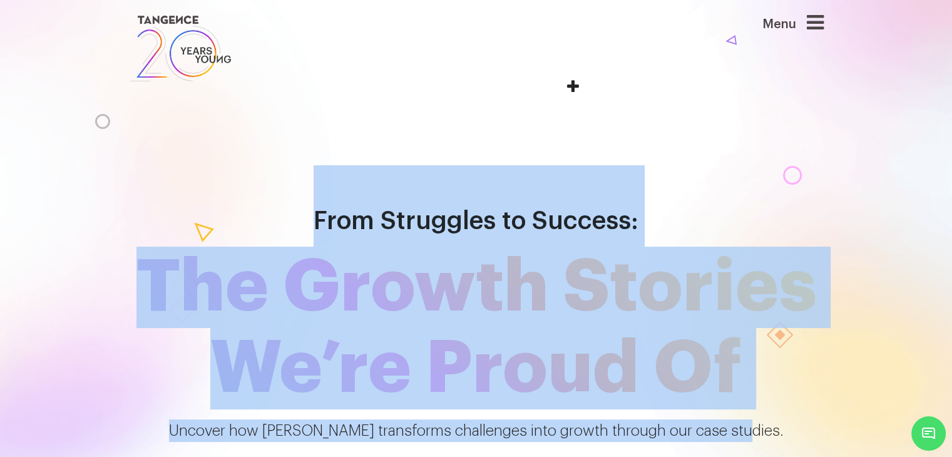
click at [455, 271] on span "The Growth Stories We’re Proud Of" at bounding box center [477, 328] width 714 height 163
drag, startPoint x: 573, startPoint y: 274, endPoint x: 317, endPoint y: 151, distance: 283.4
click at [317, 151] on div "From Struggles to Success: The Growth Stories We’re Proud Of Uncover how Tangen…" at bounding box center [476, 303] width 952 height 457
